Goal: Information Seeking & Learning: Learn about a topic

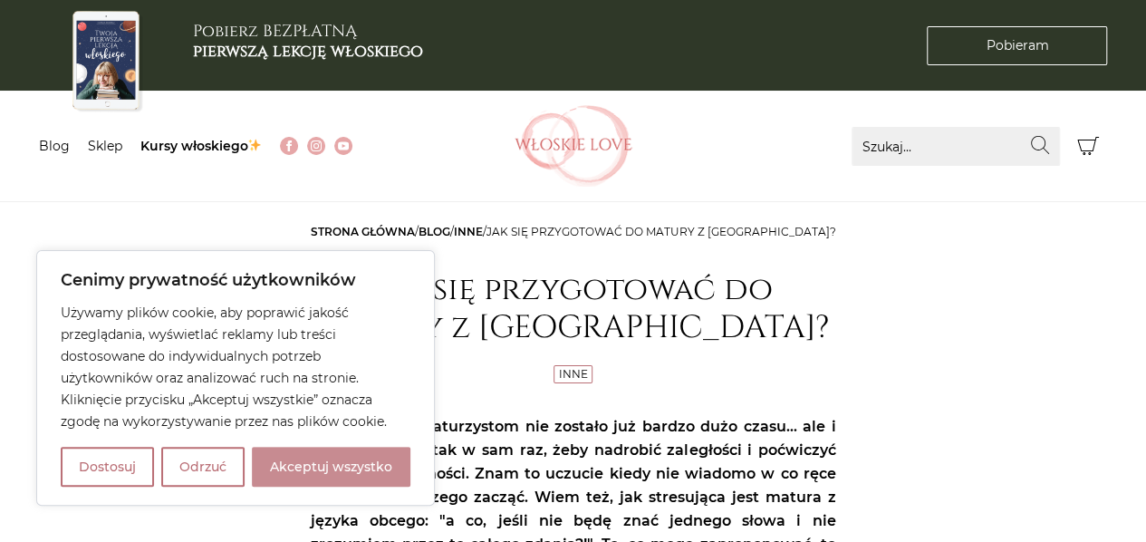
click at [308, 481] on button "Akceptuj wszystko" at bounding box center [331, 466] width 158 height 40
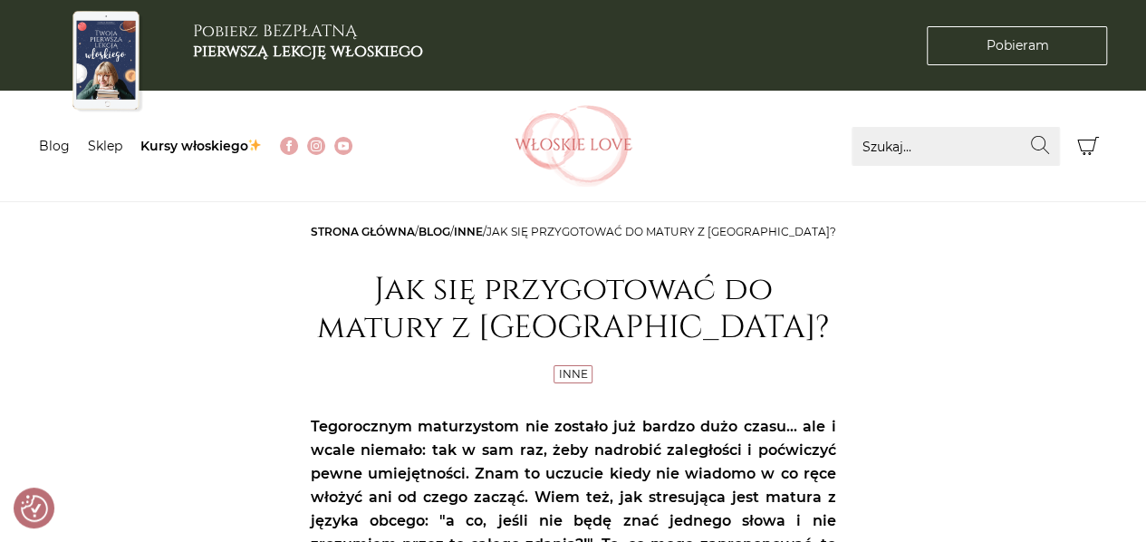
checkbox input "true"
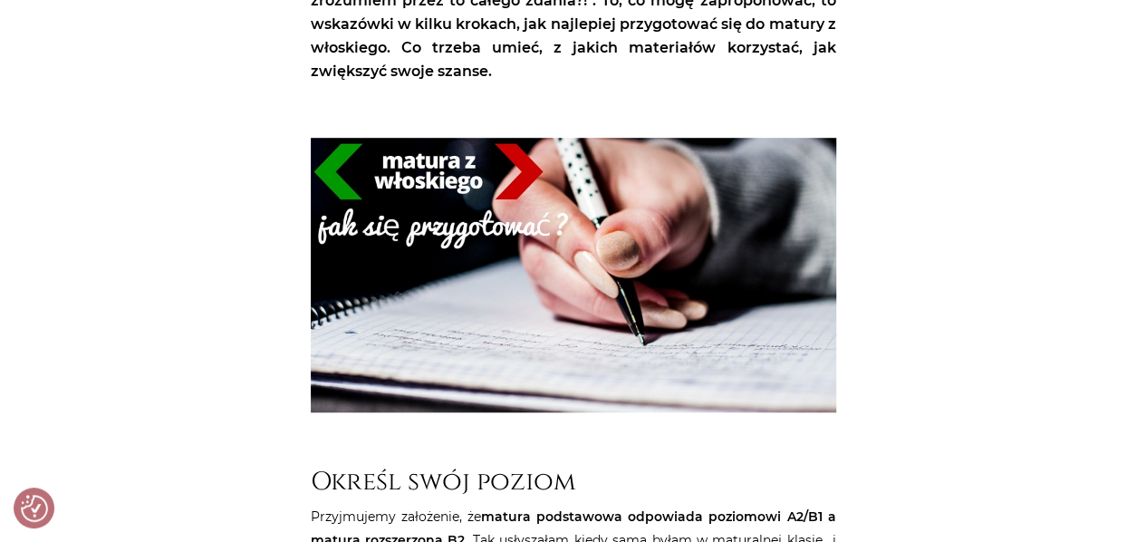
scroll to position [906, 0]
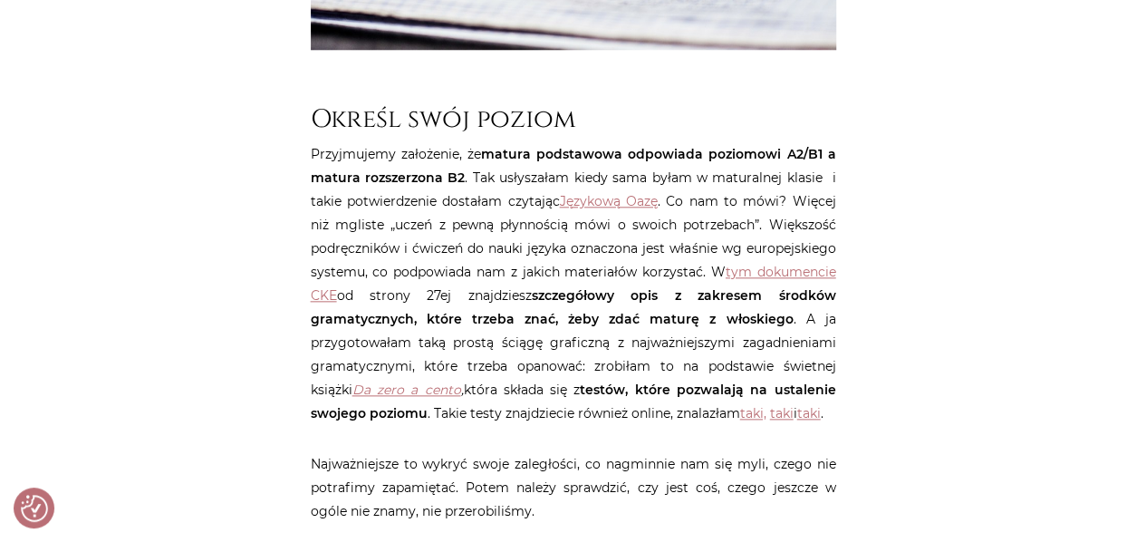
click at [663, 343] on p "Przyjmujemy założenie, że matura podstawowa odpowiada poziomowi A2/B1 a matura …" at bounding box center [573, 283] width 525 height 283
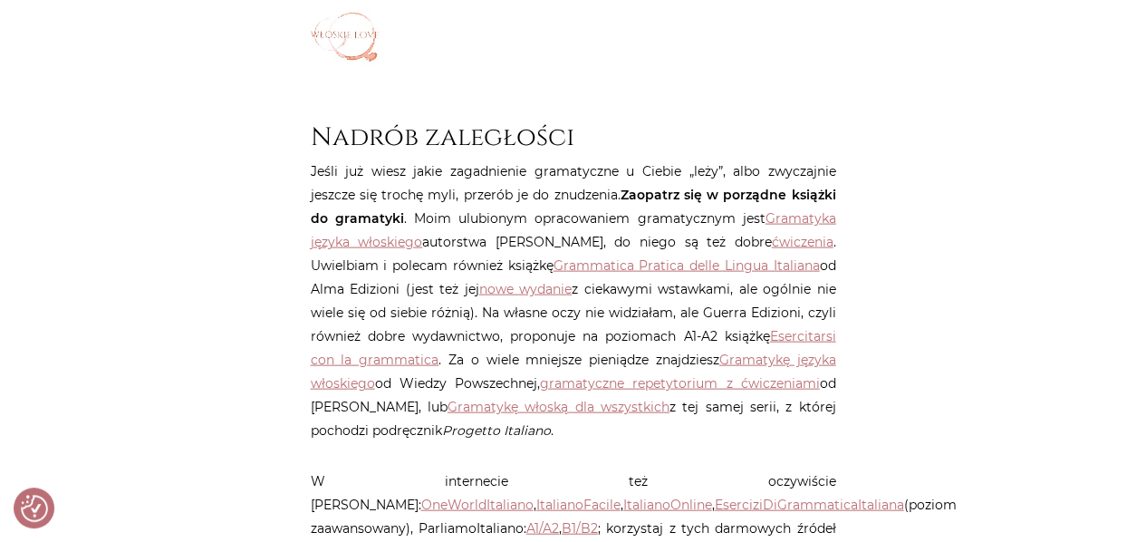
scroll to position [1811, 0]
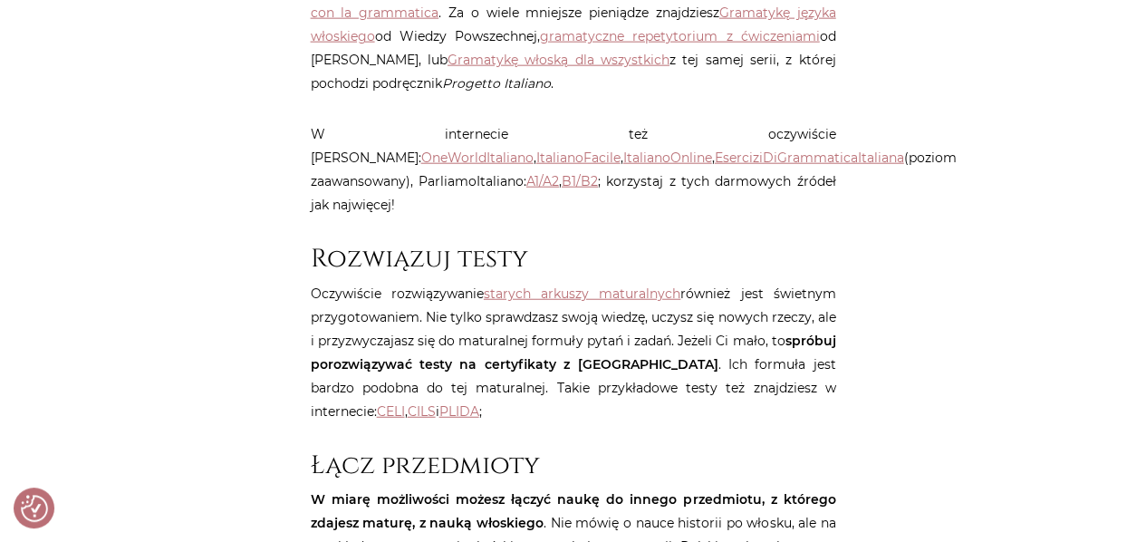
scroll to position [2174, 0]
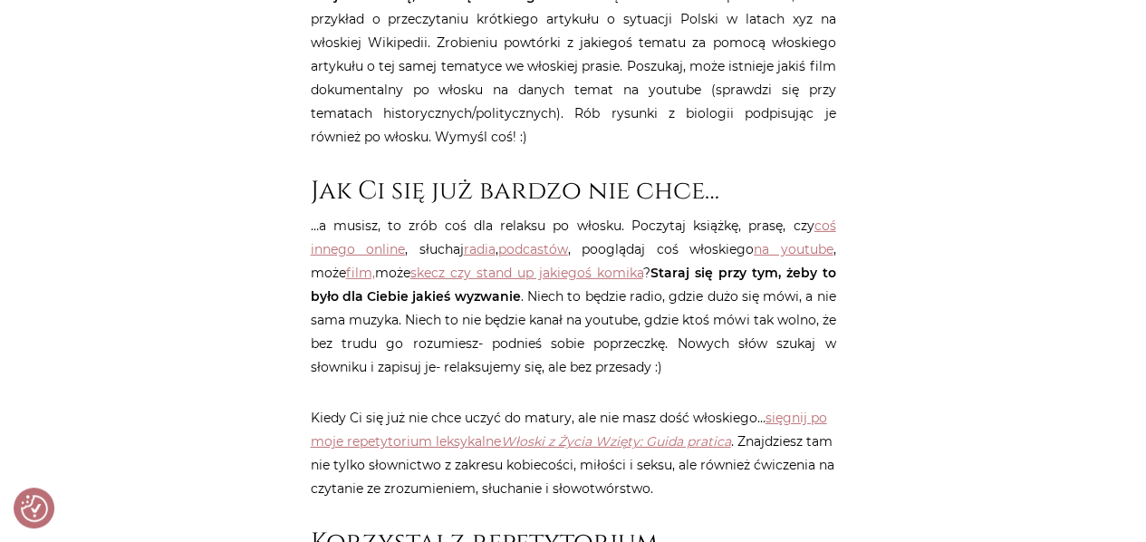
scroll to position [2717, 0]
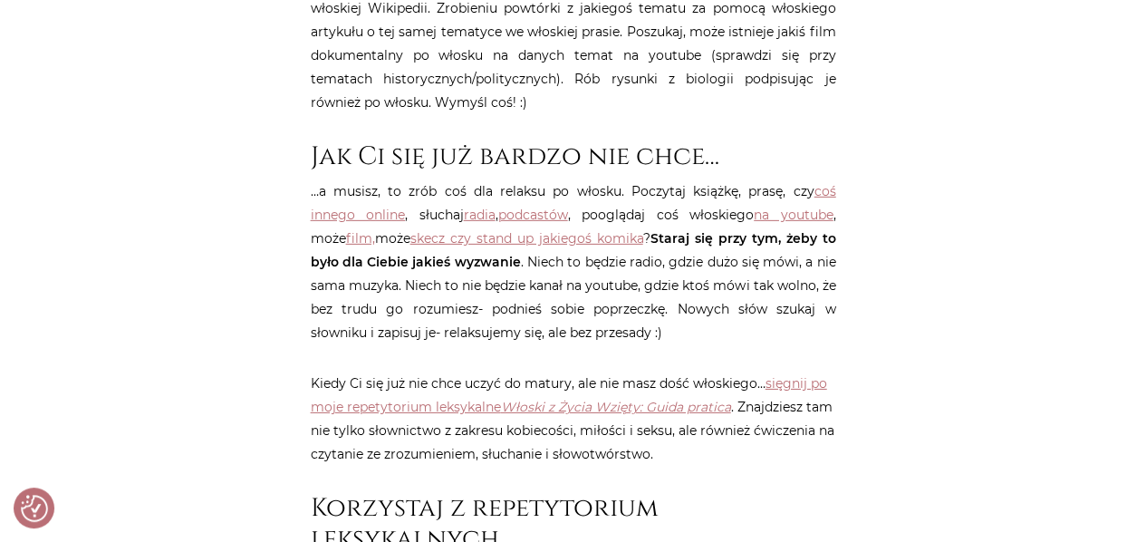
click at [238, 317] on div "Strona główna / Blog / Inne / Jak się przygotować do matury z [GEOGRAPHIC_DATA]…" at bounding box center [573, 172] width 1087 height 5338
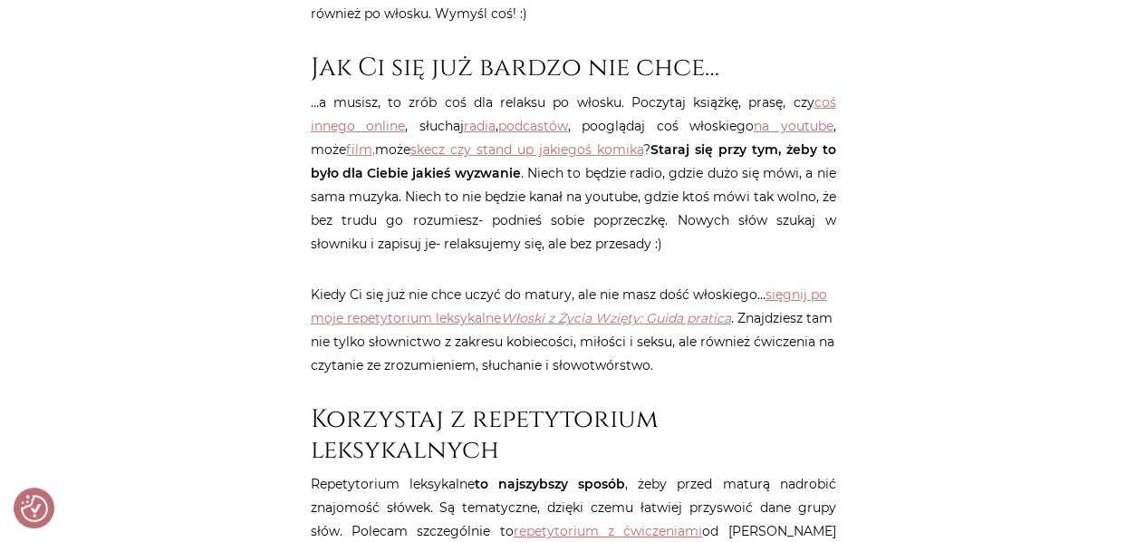
scroll to position [2989, 0]
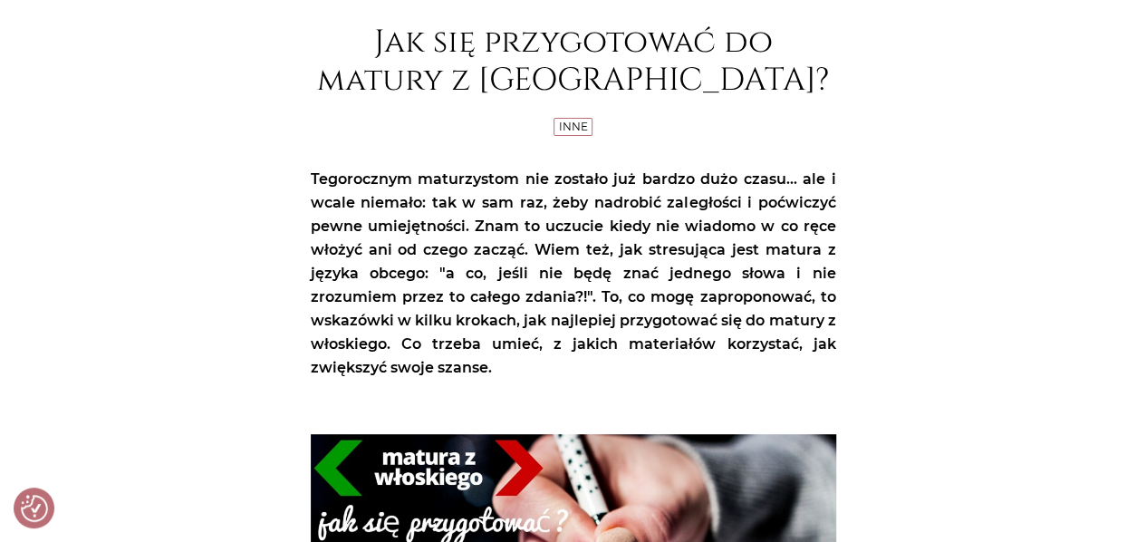
scroll to position [0, 0]
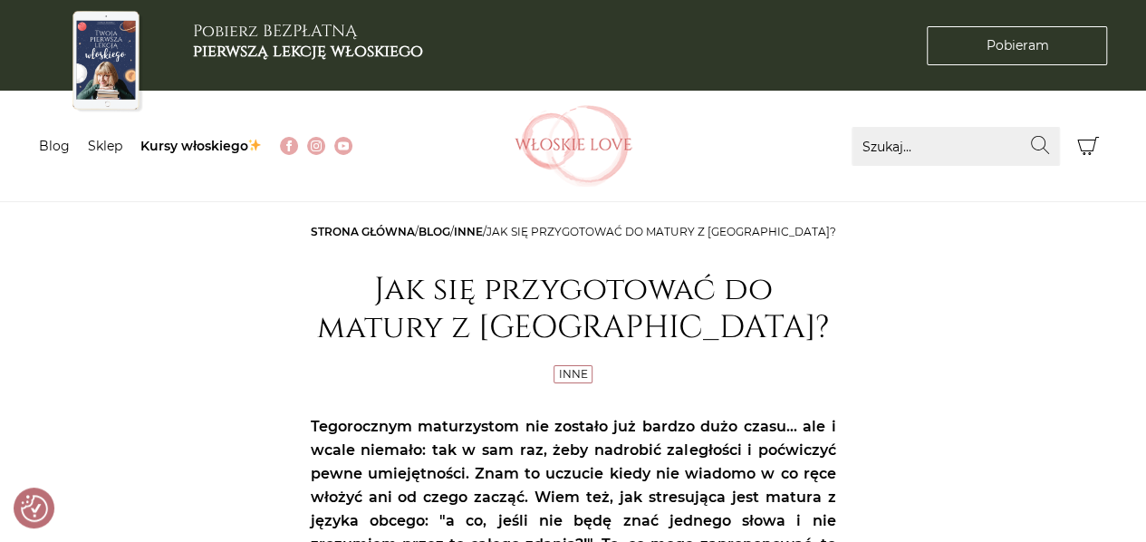
click at [582, 139] on img at bounding box center [573, 146] width 118 height 82
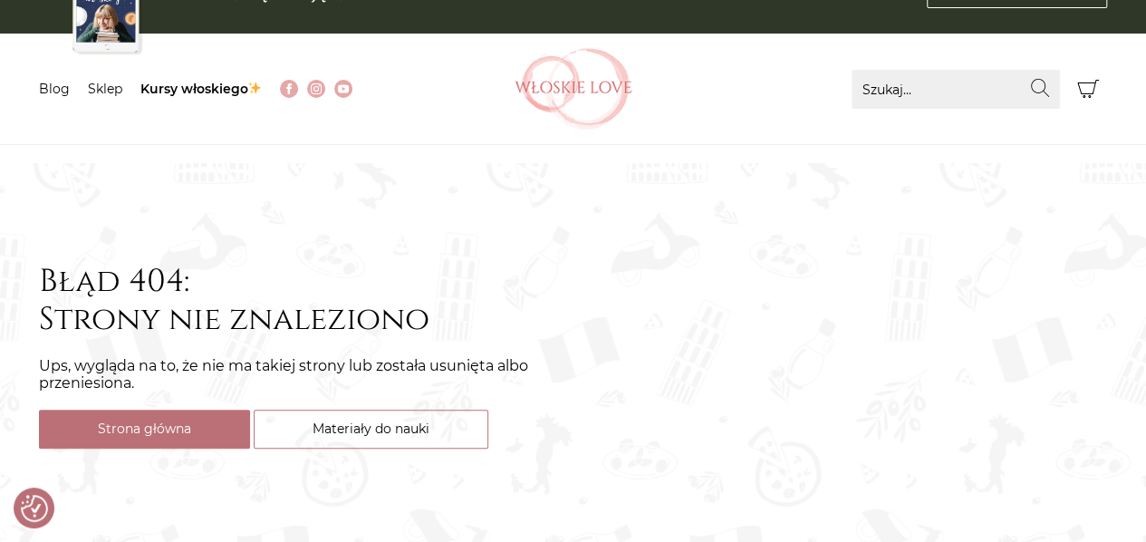
scroll to position [91, 0]
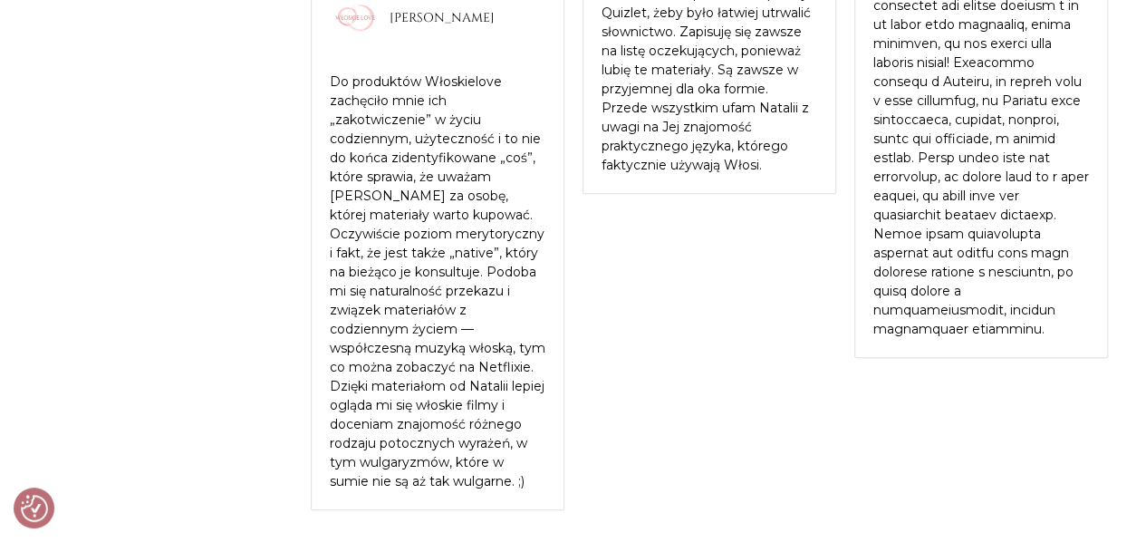
scroll to position [4017, 0]
